Goal: Transaction & Acquisition: Purchase product/service

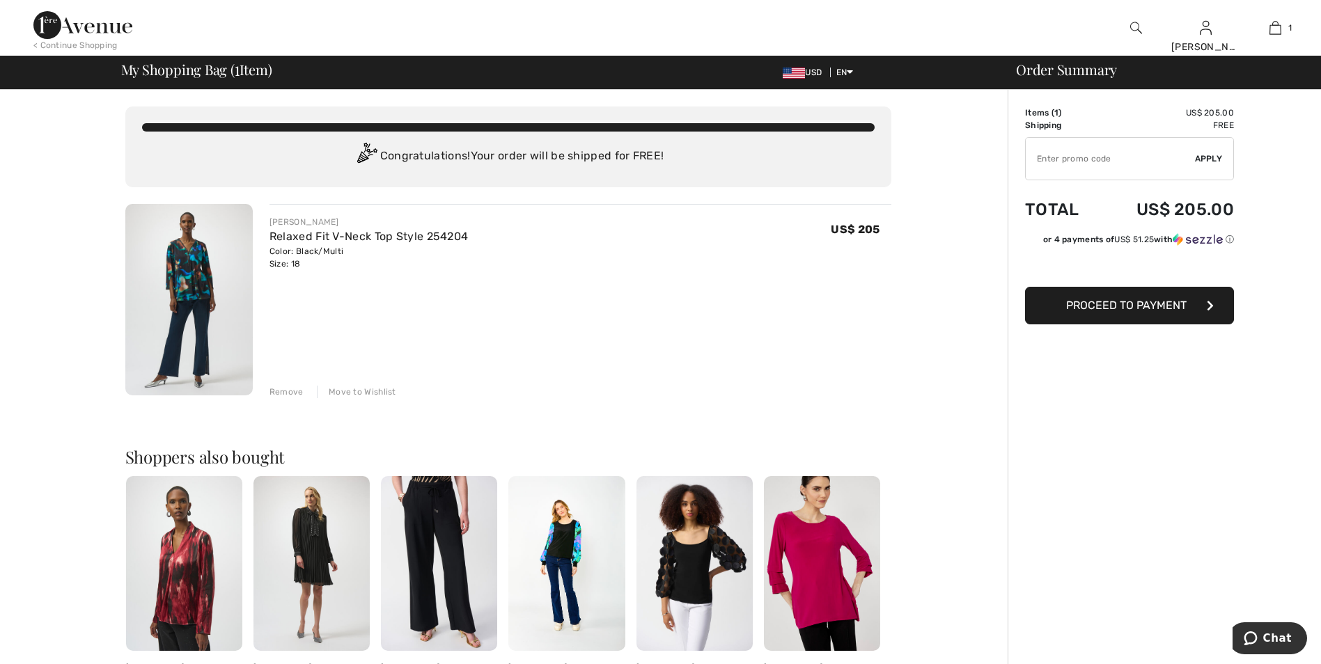
click at [1156, 308] on span "Proceed to Payment" at bounding box center [1126, 305] width 120 height 13
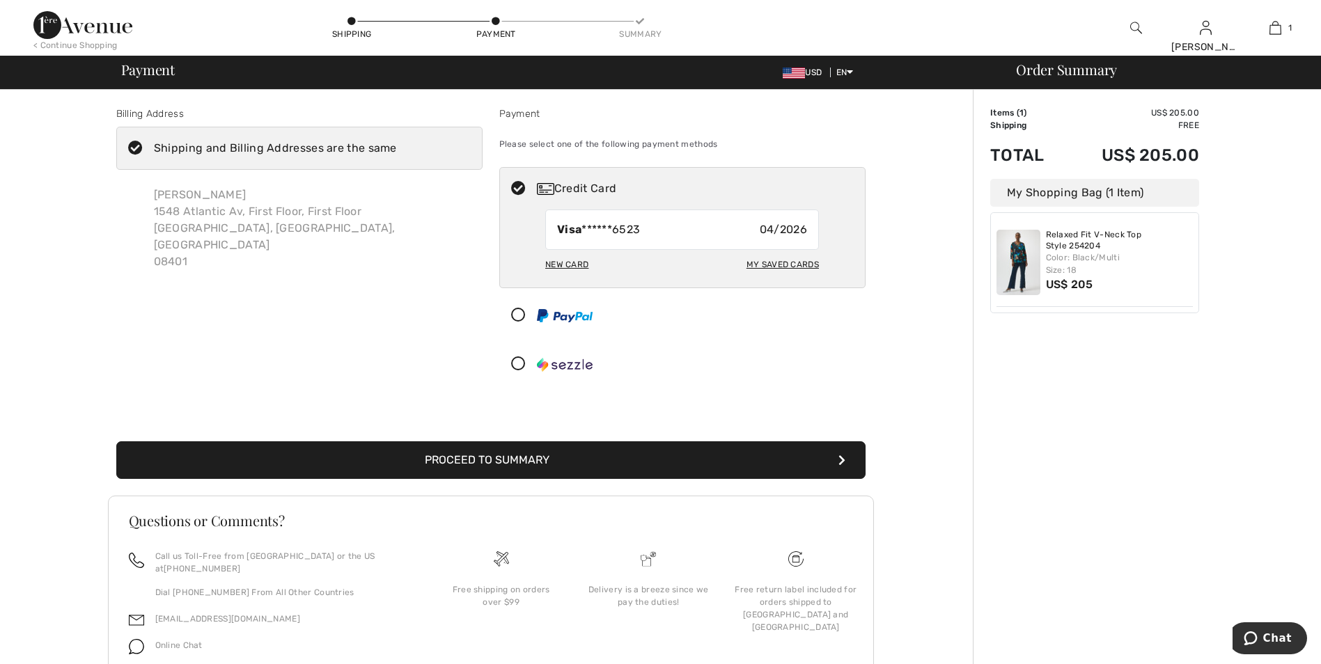
click at [777, 265] on div "My Saved Cards" at bounding box center [783, 265] width 72 height 24
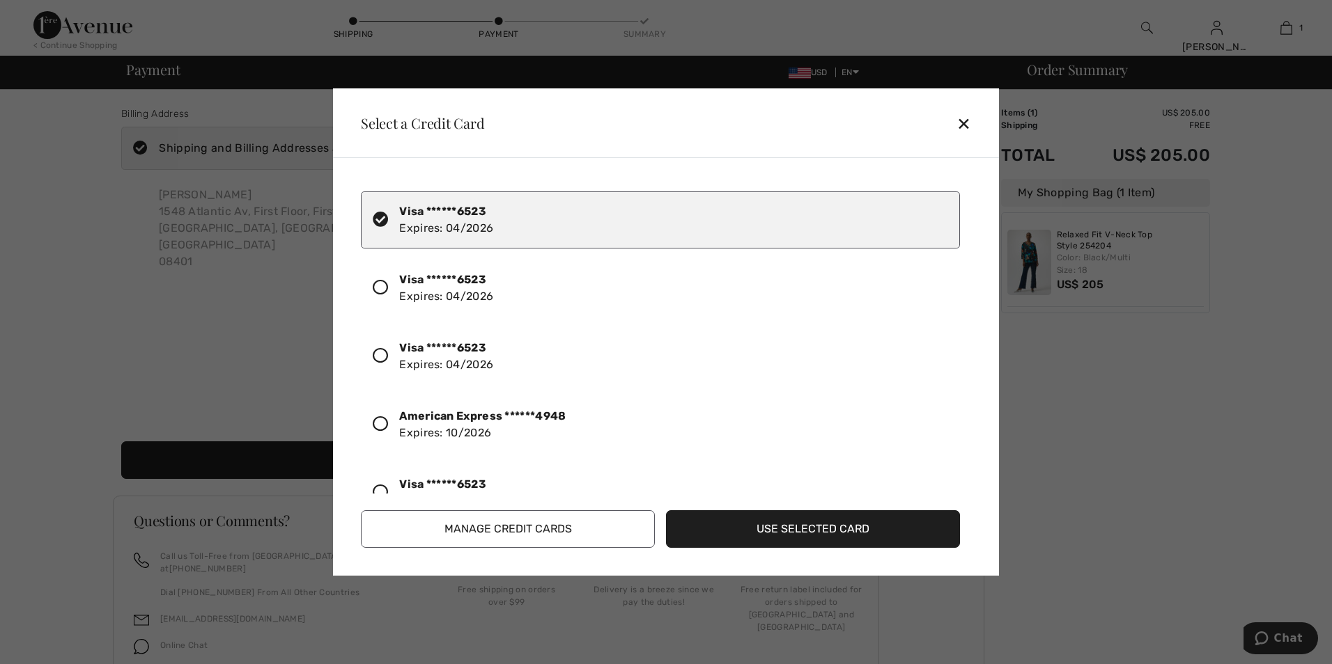
click at [957, 136] on div "✕" at bounding box center [969, 123] width 26 height 29
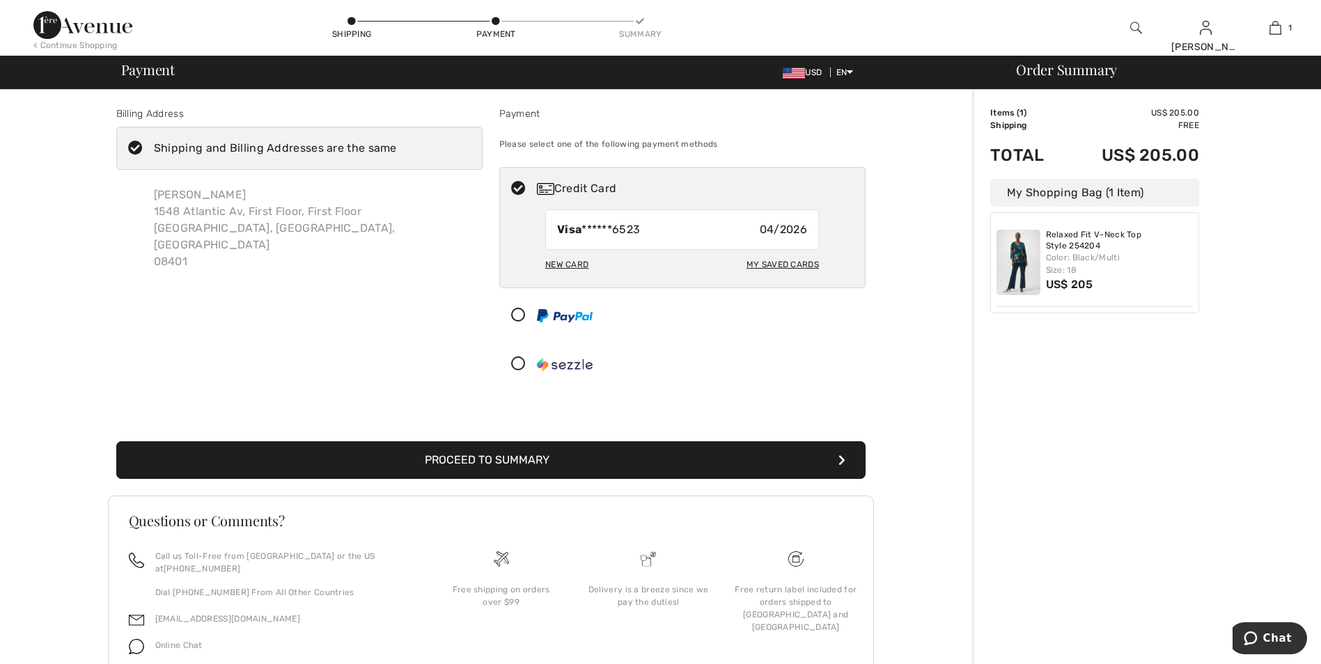
click at [554, 265] on div "New Card" at bounding box center [566, 265] width 43 height 24
radio input "true"
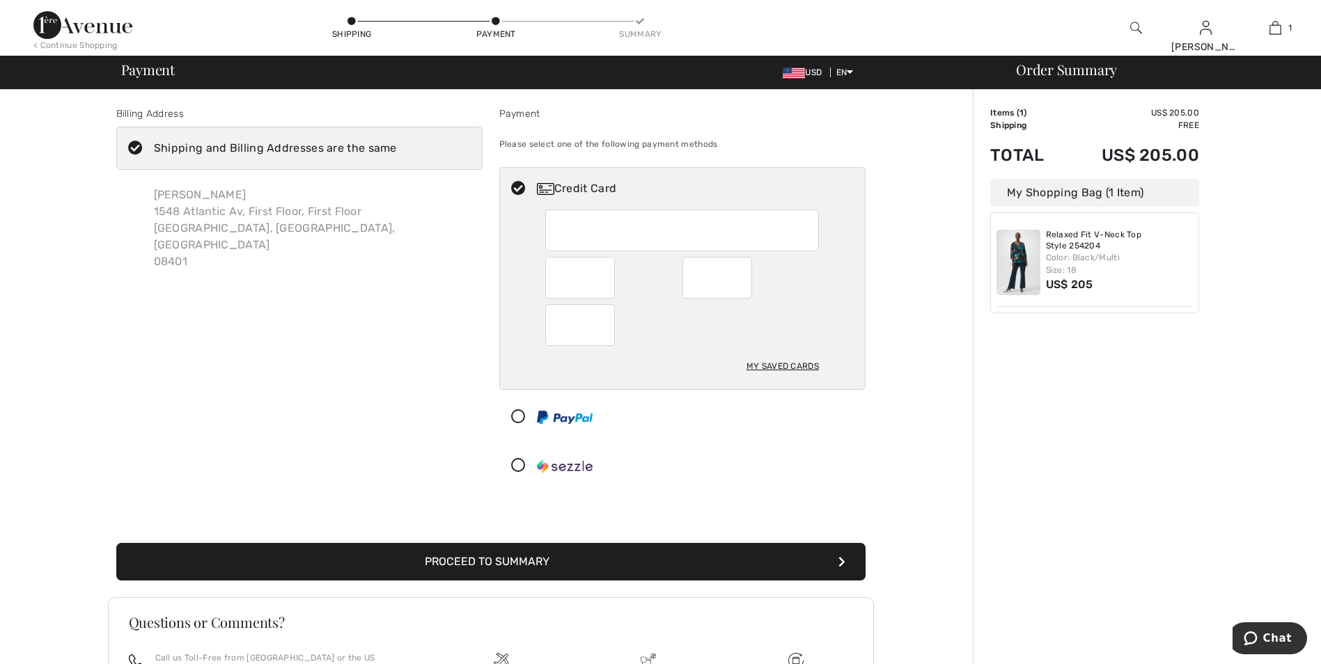
click at [942, 419] on div "Billing Address Shipping and Billing Addresses are the same Karen Zaid 1548 Atl…" at bounding box center [490, 459] width 965 height 739
click at [914, 464] on div "Billing Address Shipping and Billing Addresses are the same Karen Zaid 1548 Atl…" at bounding box center [490, 459] width 965 height 739
click at [961, 501] on div "Billing Address Shipping and Billing Addresses are the same Karen Zaid 1548 Atl…" at bounding box center [490, 459] width 965 height 739
click at [536, 562] on button "Proceed to Summary" at bounding box center [490, 562] width 749 height 38
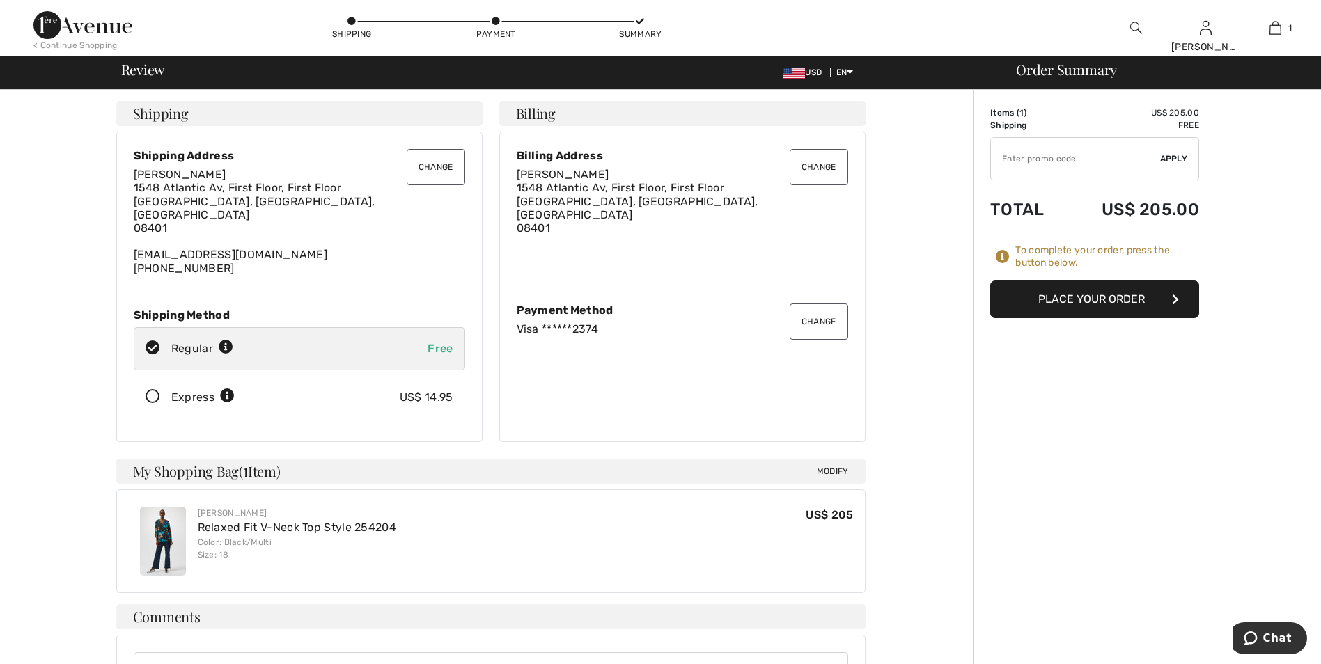
click at [1118, 292] on button "Place Your Order" at bounding box center [1094, 300] width 209 height 38
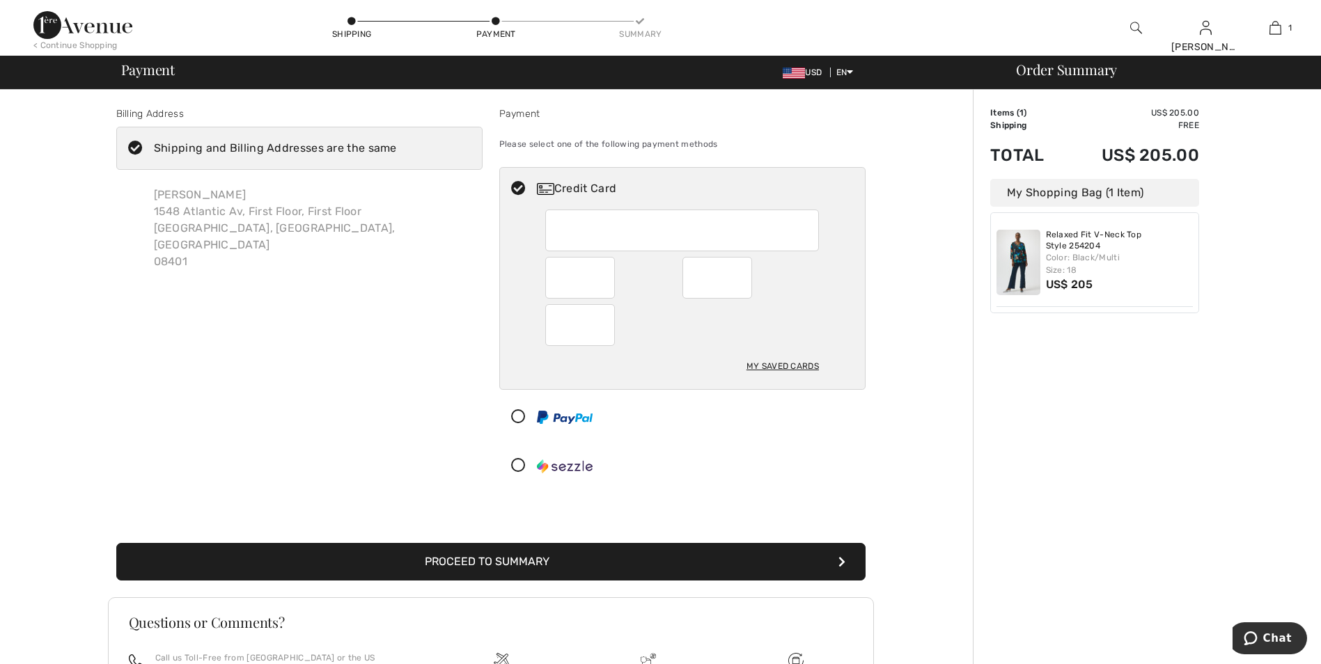
click at [556, 235] on div at bounding box center [682, 231] width 274 height 42
radio input "true"
click at [863, 407] on div at bounding box center [682, 417] width 366 height 43
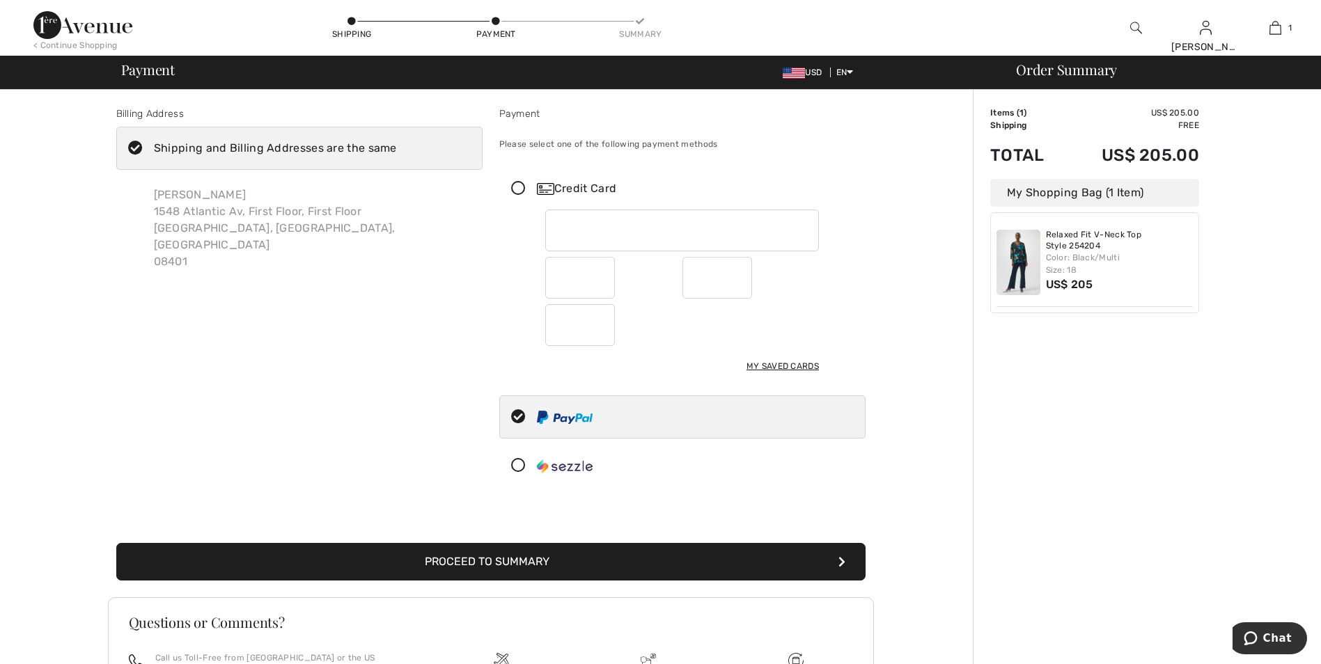
click at [533, 563] on button "Proceed to Summary" at bounding box center [490, 562] width 749 height 38
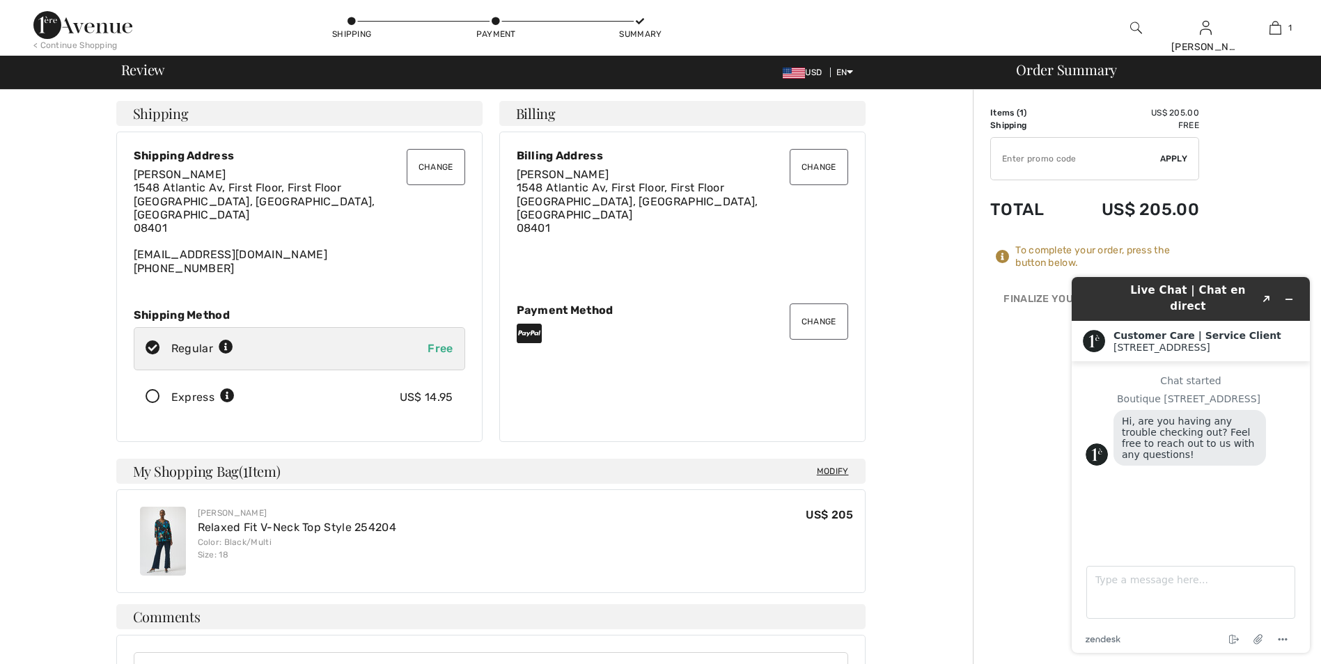
click at [1292, 171] on div "Order Summary Details Items ( 1 ) US$ 205.00 Promo code US$ 0.00 Shipping Free …" at bounding box center [1147, 547] width 348 height 915
click at [1307, 220] on div "Order Summary Details Items ( 1 ) US$ 205.00 Promo code US$ 0.00 Shipping Free …" at bounding box center [1147, 547] width 348 height 915
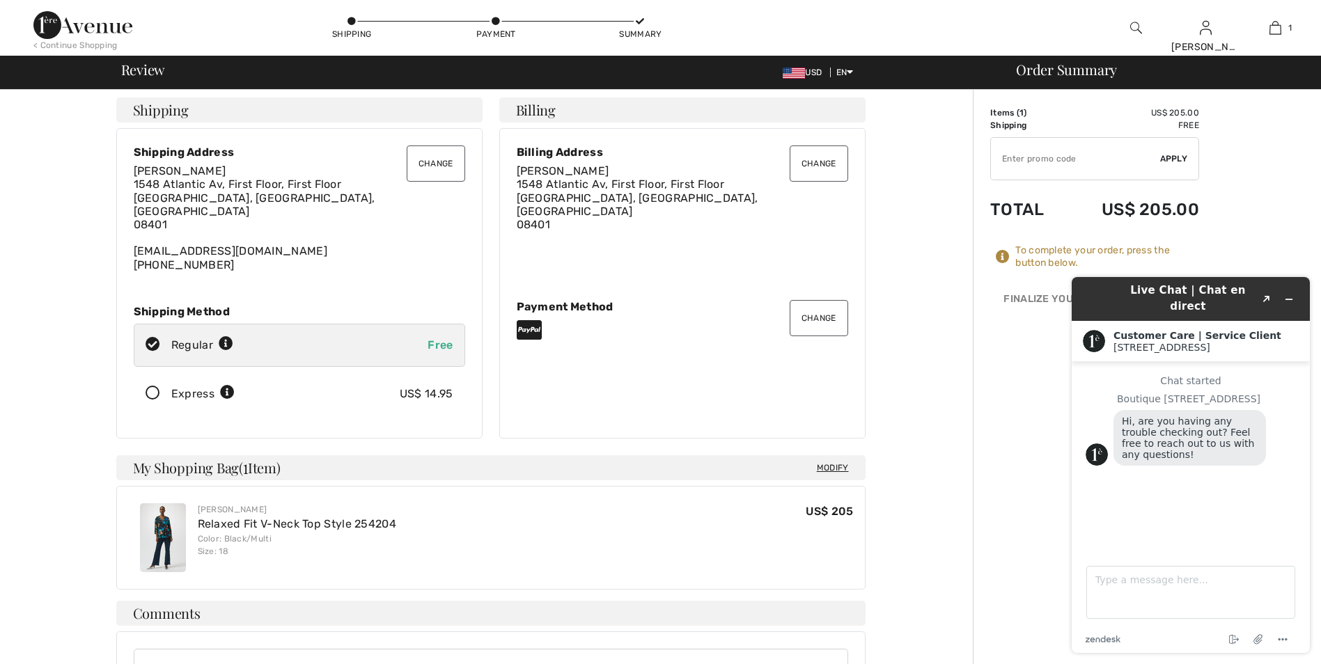
click at [1282, 213] on div "Order Summary Details Items ( 1 ) US$ 205.00 Promo code US$ 0.00 Shipping Free …" at bounding box center [1147, 543] width 348 height 915
click at [959, 563] on div "To complete your order, scroll below. Shipping Change Change Shipping Address K…" at bounding box center [490, 543] width 965 height 915
click at [1244, 304] on header "Live Chat | Chat en direct Created with Sketch." at bounding box center [1191, 299] width 238 height 44
click at [1268, 296] on icon "Popout" at bounding box center [1266, 299] width 7 height 7
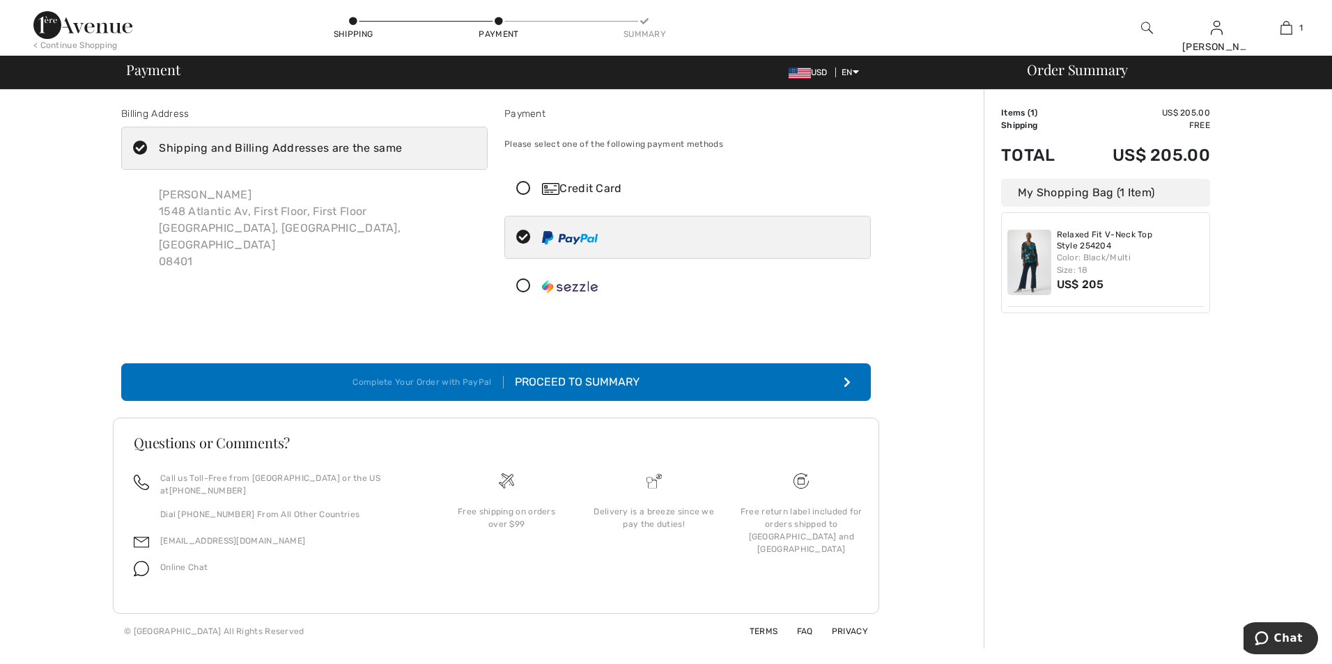
click at [522, 185] on icon at bounding box center [523, 189] width 37 height 15
